Goal: Task Accomplishment & Management: Complete application form

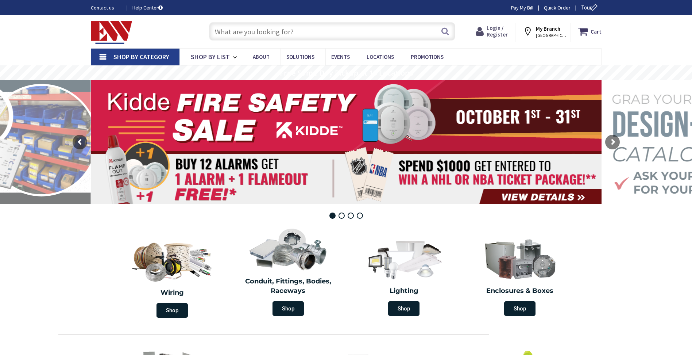
click at [496, 30] on span "Login / Register" at bounding box center [497, 31] width 21 height 14
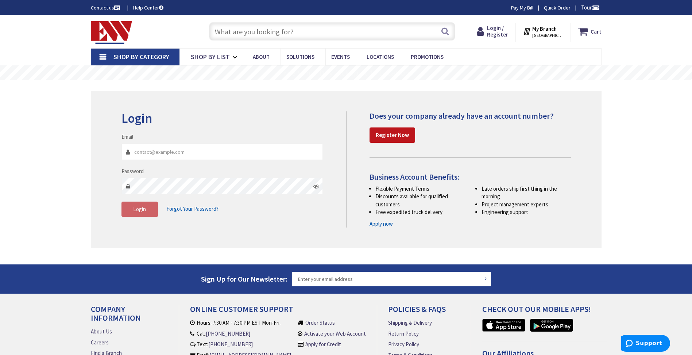
click at [161, 152] on input "Email" at bounding box center [223, 151] width 202 height 16
type input "dembree@phasor.net"
click at [317, 186] on icon at bounding box center [316, 186] width 6 height 6
click at [317, 188] on icon at bounding box center [316, 186] width 6 height 6
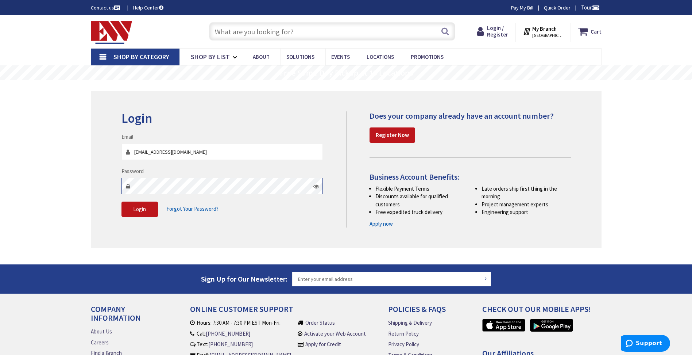
click at [116, 187] on div "Login Invalid login or password Email dembree@phasor.net Password Login Forgot …" at bounding box center [231, 167] width 230 height 113
click at [399, 130] on link "Register Now" at bounding box center [393, 134] width 46 height 15
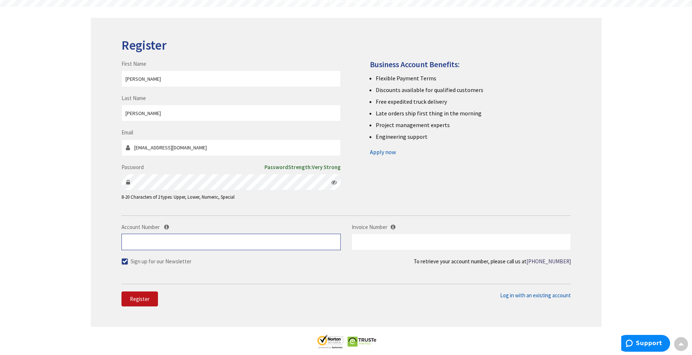
click at [220, 246] on input "Account Number" at bounding box center [231, 242] width 219 height 16
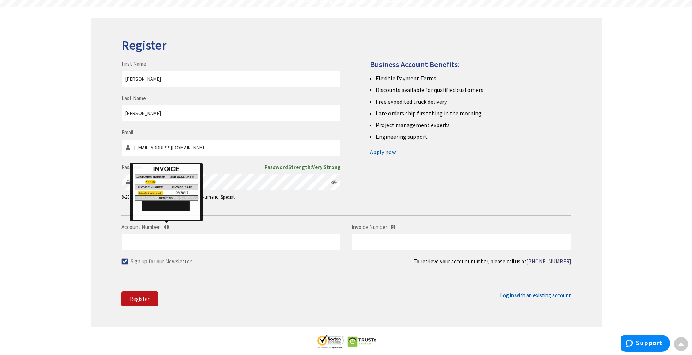
click at [166, 224] on icon at bounding box center [166, 226] width 5 height 5
click at [166, 234] on input "Account Number" at bounding box center [231, 242] width 219 height 16
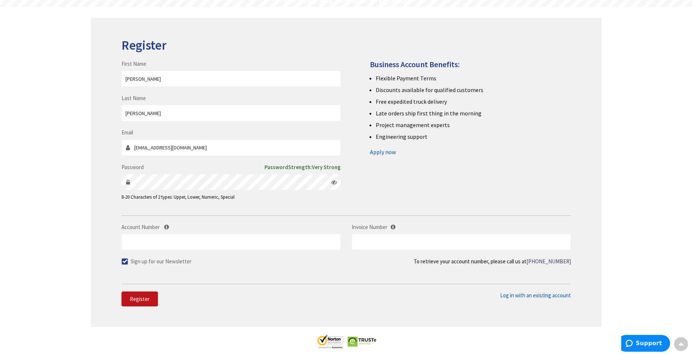
click at [260, 217] on form "First Name Derek Last Name Embree Email dembree@phasor.net Password Password Ve…" at bounding box center [347, 161] width 450 height 246
click at [258, 240] on input "Account Number" at bounding box center [231, 242] width 219 height 16
click at [234, 243] on input "Account Number" at bounding box center [231, 242] width 219 height 16
click at [125, 262] on span at bounding box center [125, 261] width 7 height 7
click at [125, 262] on input "Sign up for our Newsletter" at bounding box center [125, 261] width 5 height 5
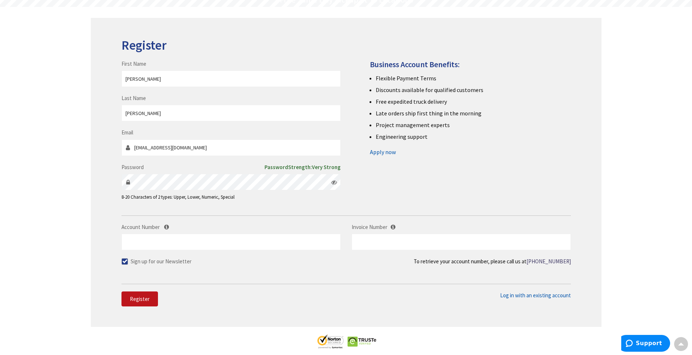
checkbox input "false"
click at [194, 239] on input "Account Number" at bounding box center [231, 242] width 219 height 16
